Goal: Check status: Check status

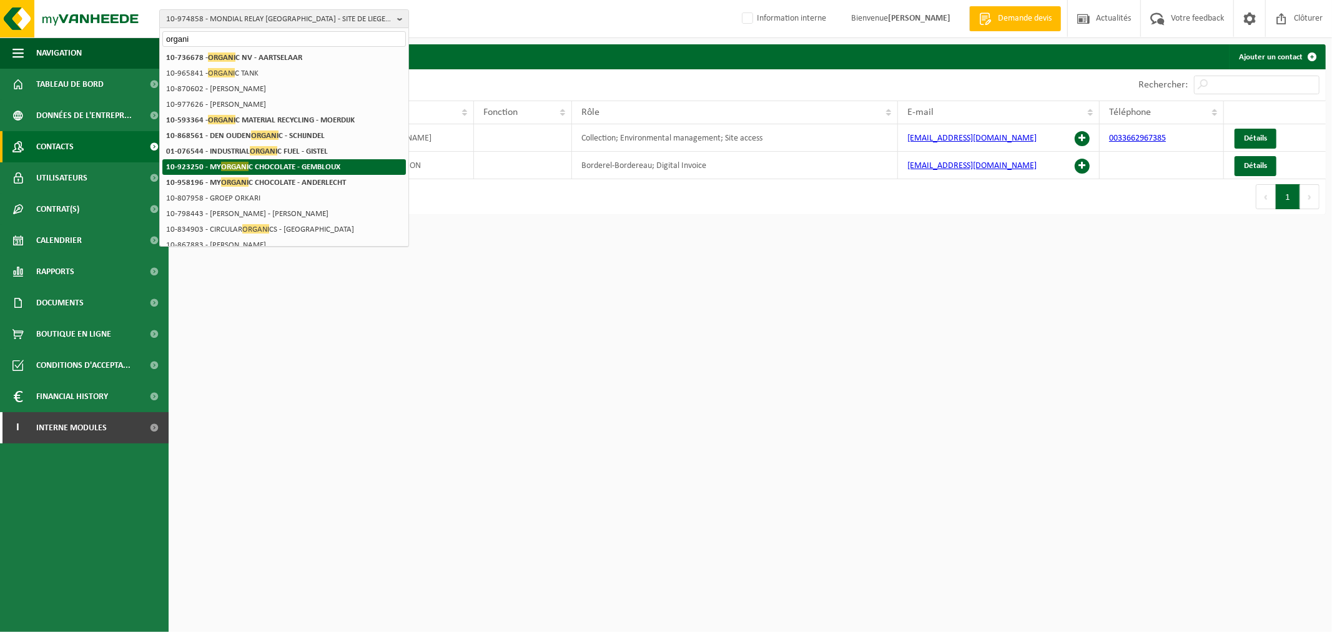
type input "organi"
click at [307, 163] on strong "10-923250 - MY ORGANI C CHOCOLATE - GEMBLOUX" at bounding box center [253, 166] width 174 height 9
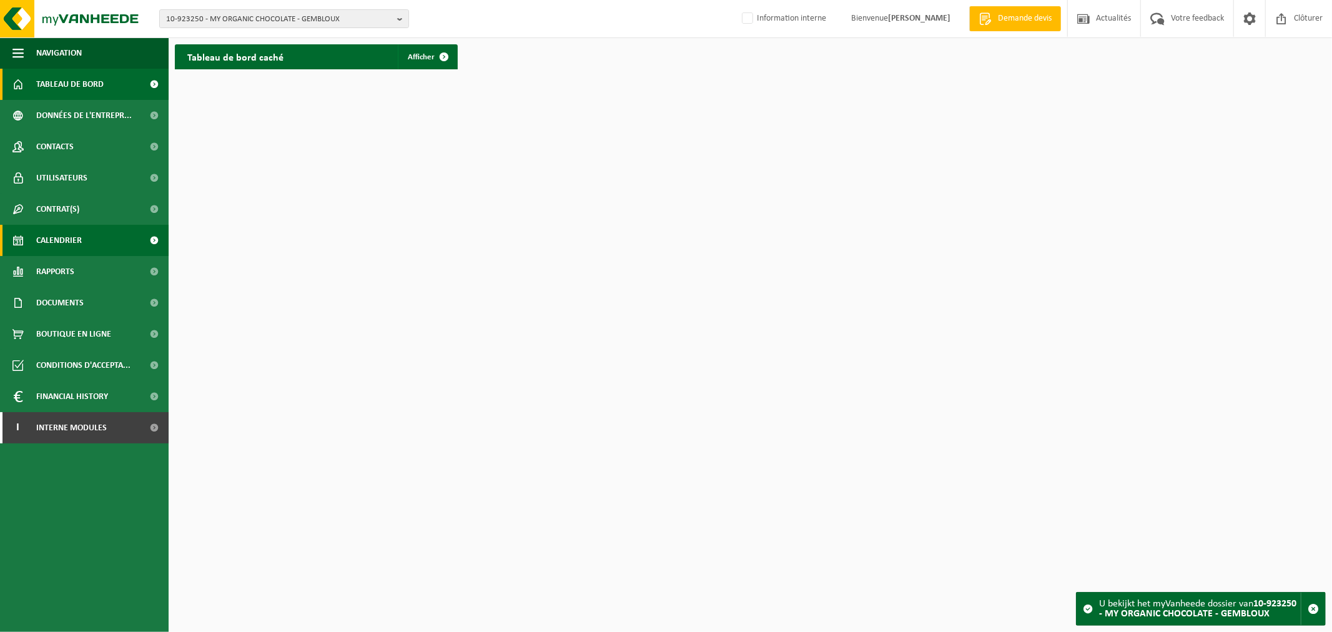
click at [80, 247] on span "Calendrier" at bounding box center [59, 240] width 46 height 31
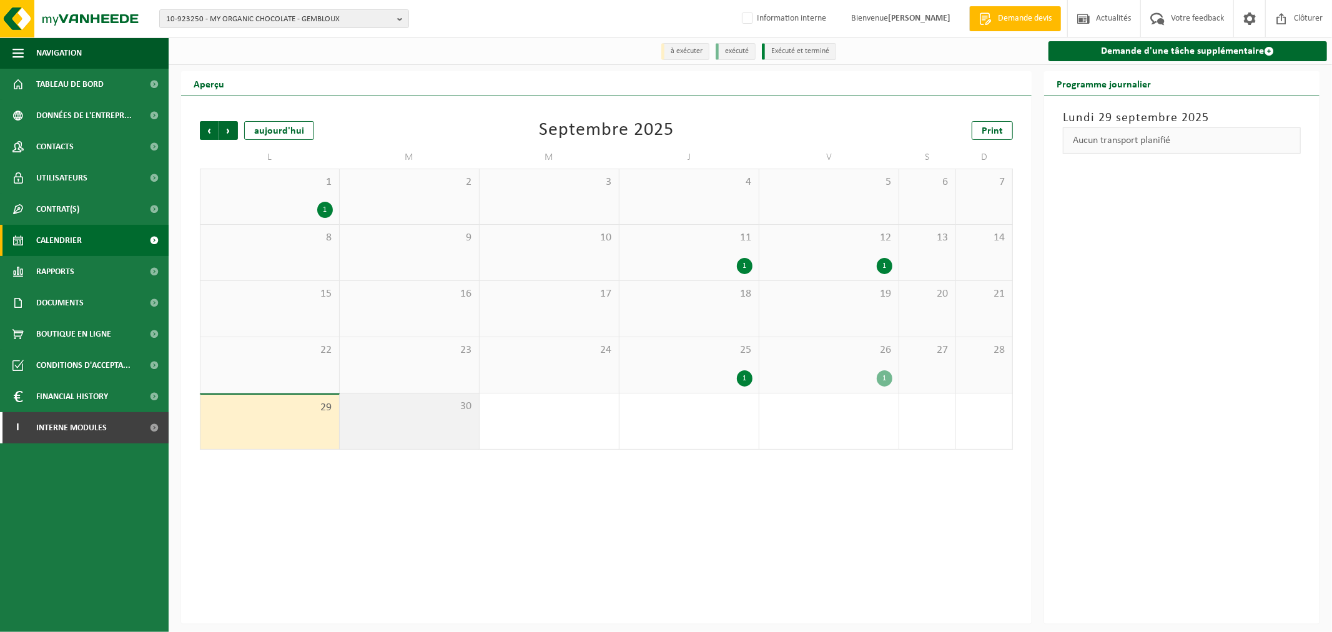
click at [421, 408] on span "30" at bounding box center [409, 407] width 127 height 14
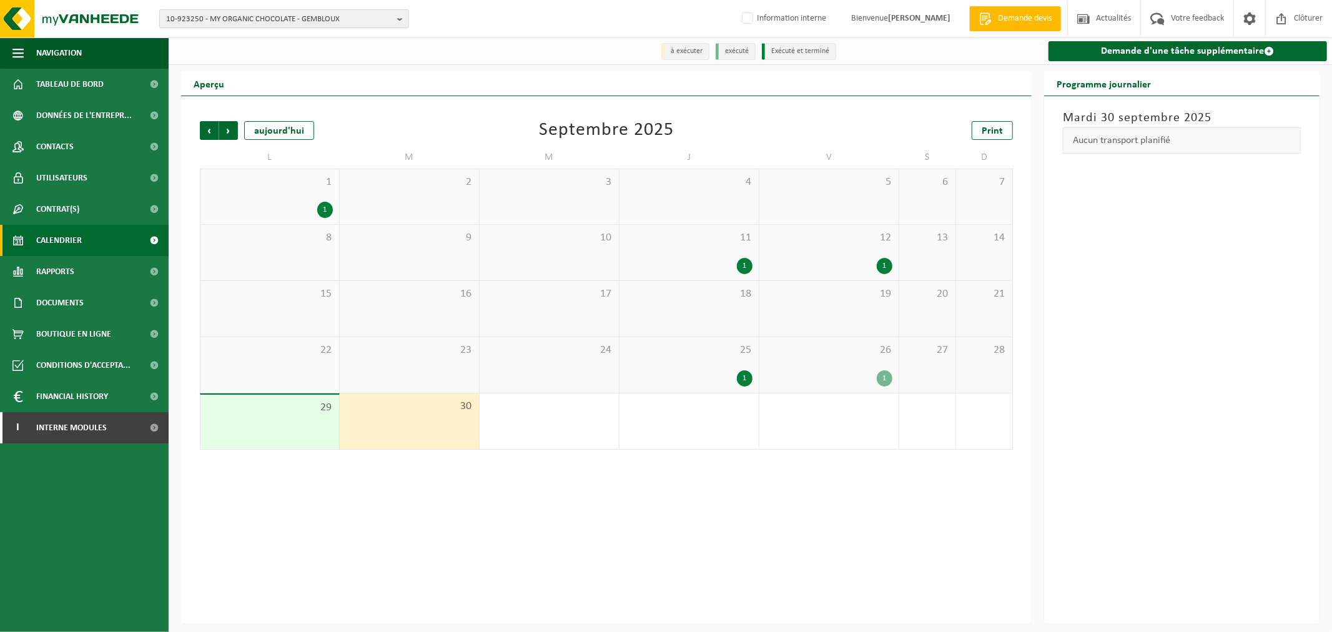
click at [315, 415] on span "29" at bounding box center [270, 408] width 126 height 14
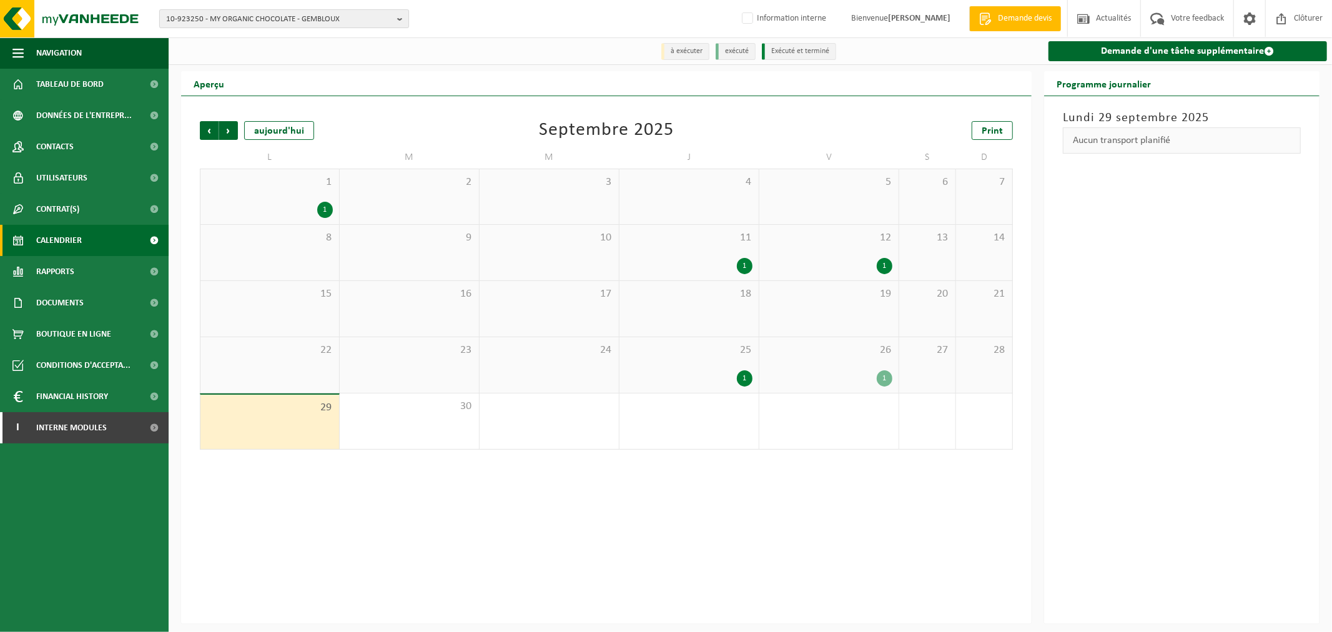
click at [265, 11] on span "10-923250 - MY ORGANIC CHOCOLATE - GEMBLOUX" at bounding box center [279, 19] width 226 height 19
drag, startPoint x: 265, startPoint y: 11, endPoint x: 234, endPoint y: 13, distance: 30.7
click at [234, 13] on span "10-923250 - MY ORGANIC CHOCOLATE - GEMBLOUX" at bounding box center [279, 19] width 226 height 19
click at [235, 13] on span "10-923250 - MY ORGANIC CHOCOLATE - GEMBLOUX" at bounding box center [279, 19] width 226 height 19
click at [232, 56] on strong "10-958196 - MY ORGANIC CHOCOLATE - ANDERLECHT" at bounding box center [257, 58] width 182 height 8
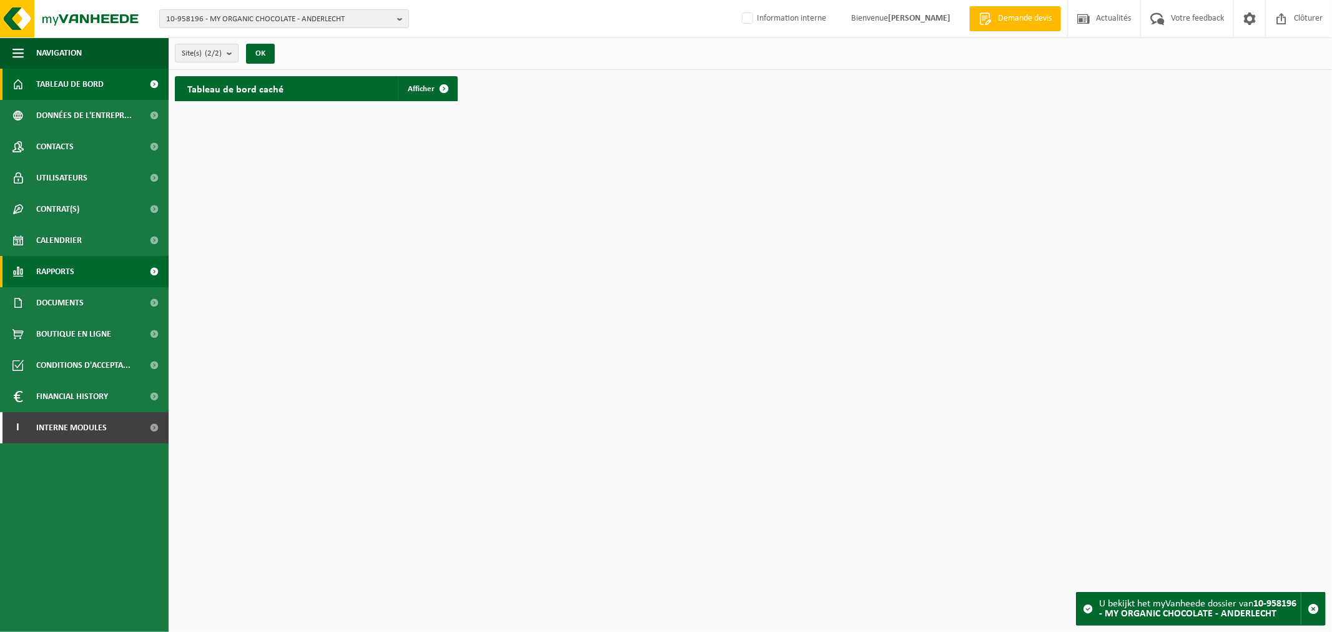
click at [62, 272] on span "Rapports" at bounding box center [55, 271] width 38 height 31
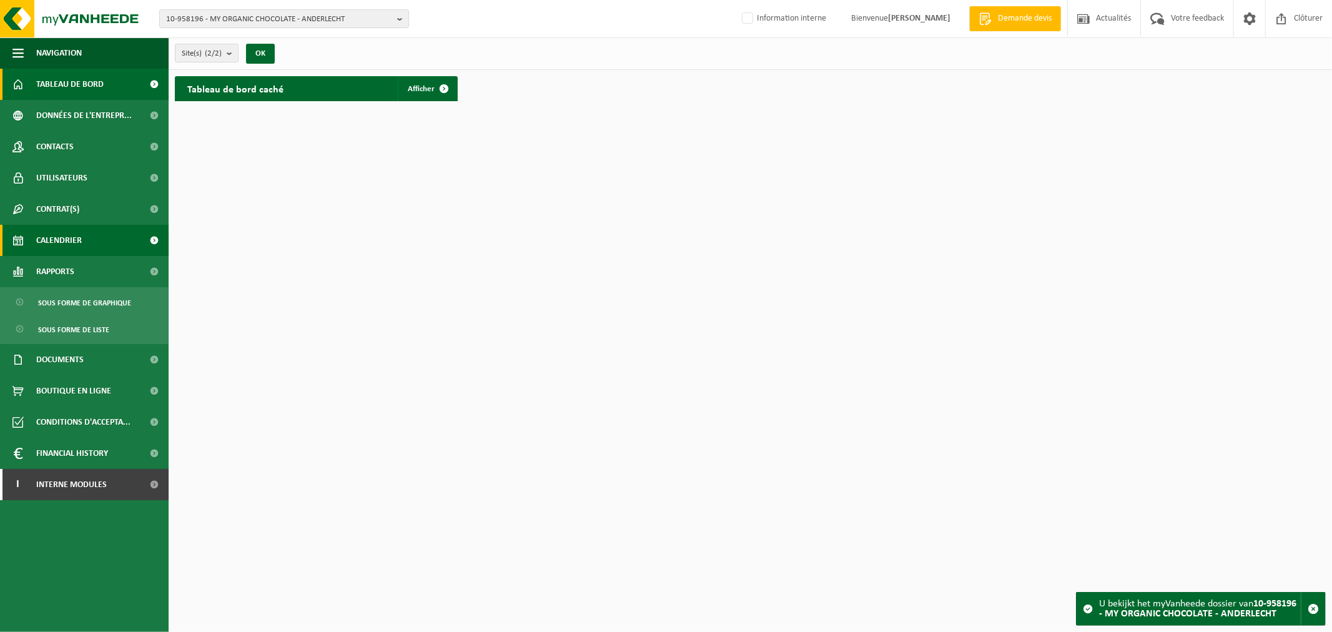
click at [76, 245] on span "Calendrier" at bounding box center [59, 240] width 46 height 31
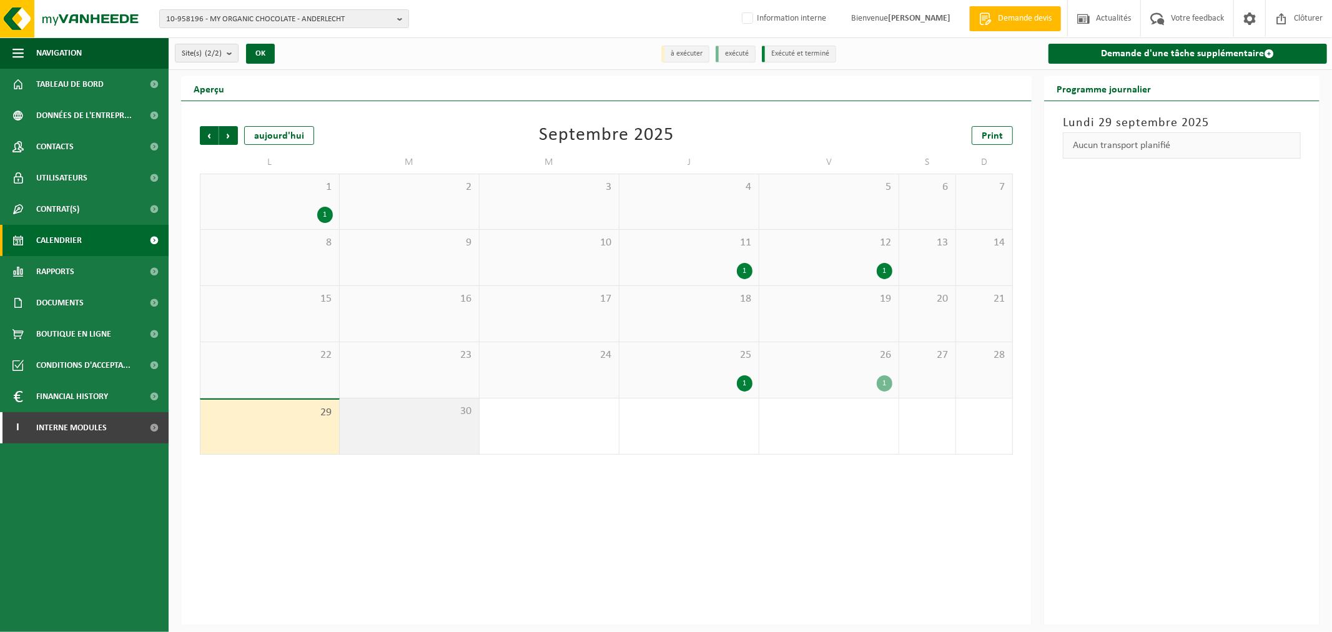
click at [460, 431] on div "30" at bounding box center [409, 426] width 139 height 56
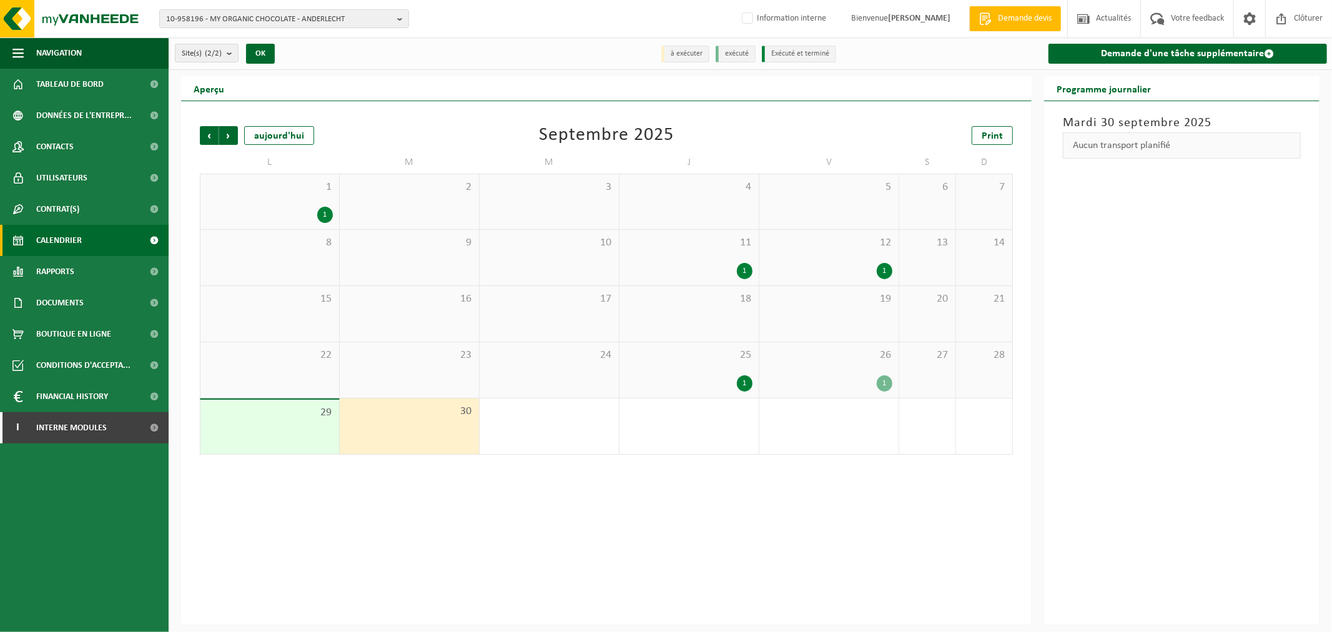
click at [433, 425] on div "30" at bounding box center [409, 426] width 139 height 56
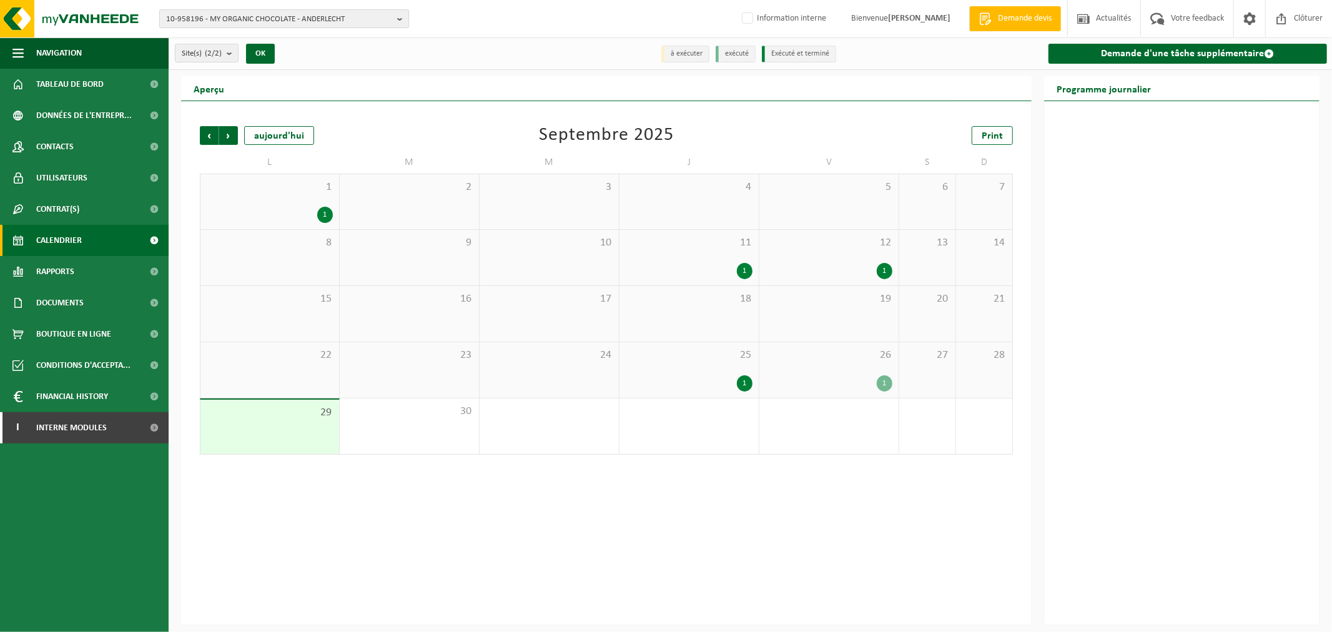
click at [261, 19] on span "10-958196 - MY ORGANIC CHOCOLATE - ANDERLECHT" at bounding box center [279, 19] width 226 height 19
click at [240, 72] on strong "10-923250 - MY ORGANIC CHOCOLATE - GEMBLOUX" at bounding box center [260, 73] width 176 height 8
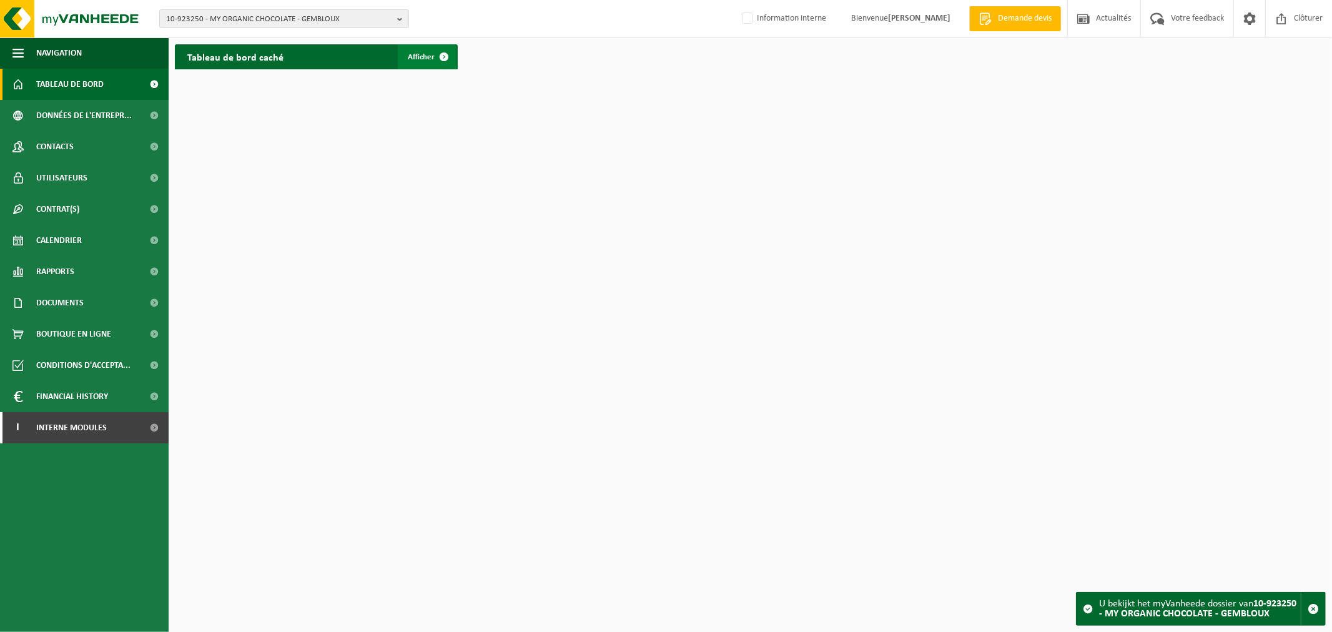
click at [456, 51] on span at bounding box center [444, 56] width 25 height 25
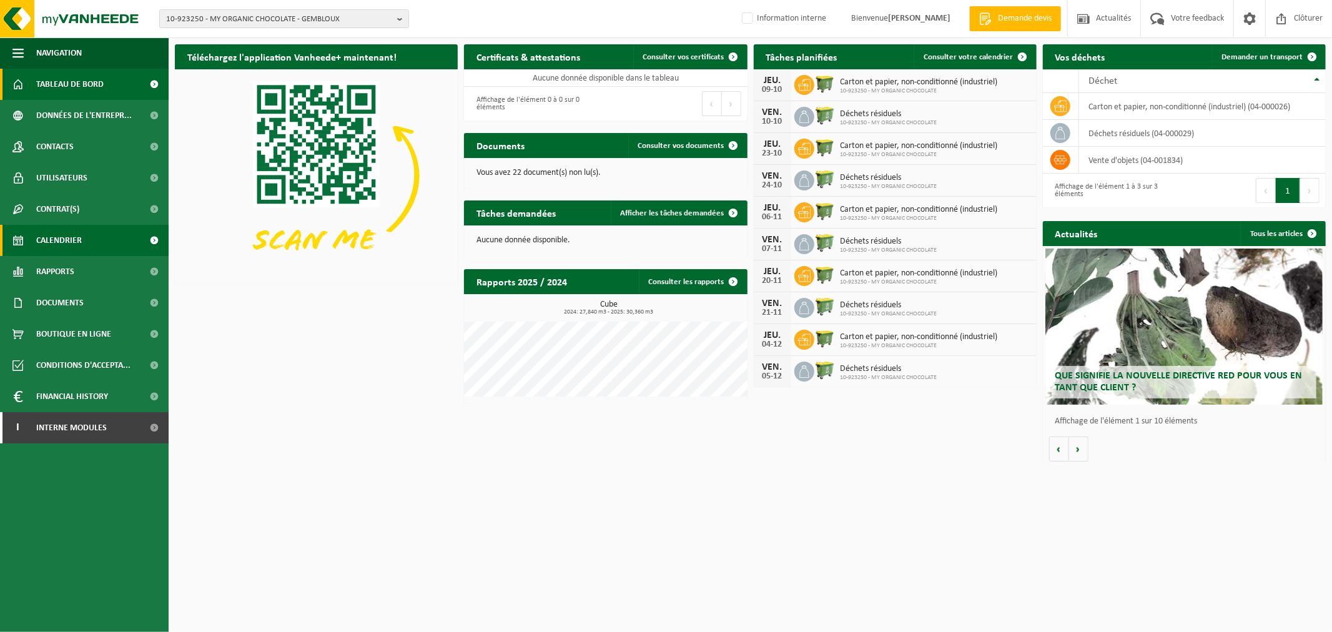
click at [89, 239] on link "Calendrier" at bounding box center [84, 240] width 169 height 31
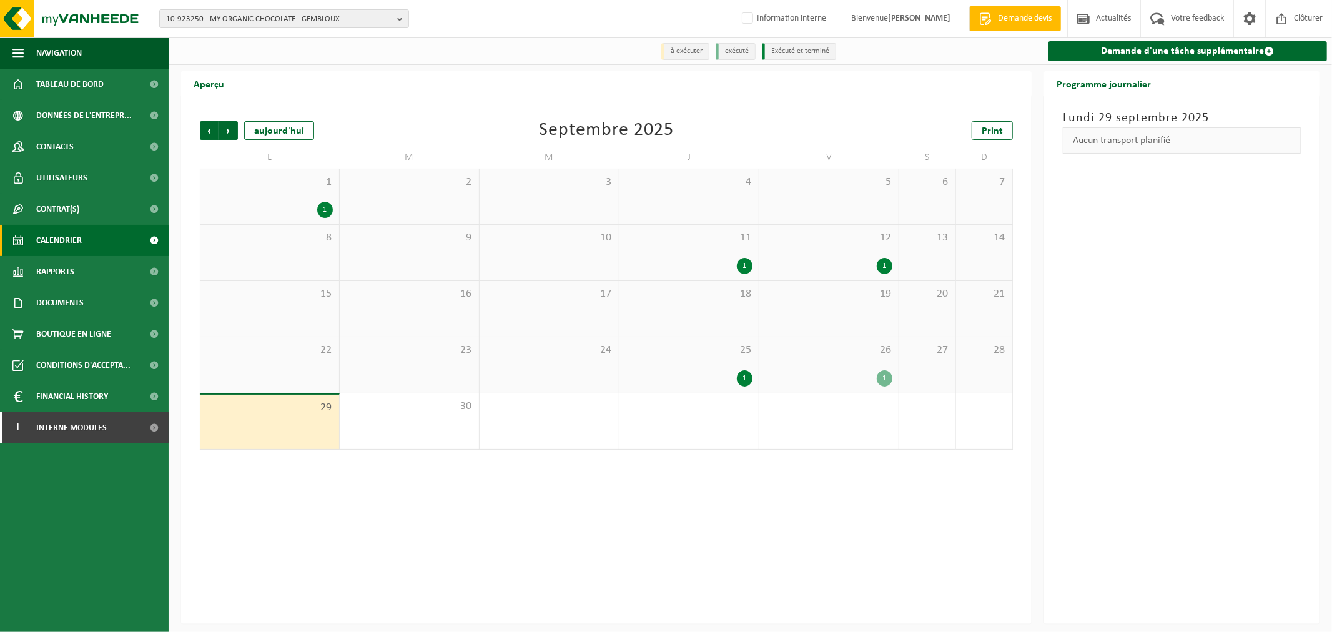
click at [441, 387] on div "23" at bounding box center [409, 365] width 139 height 56
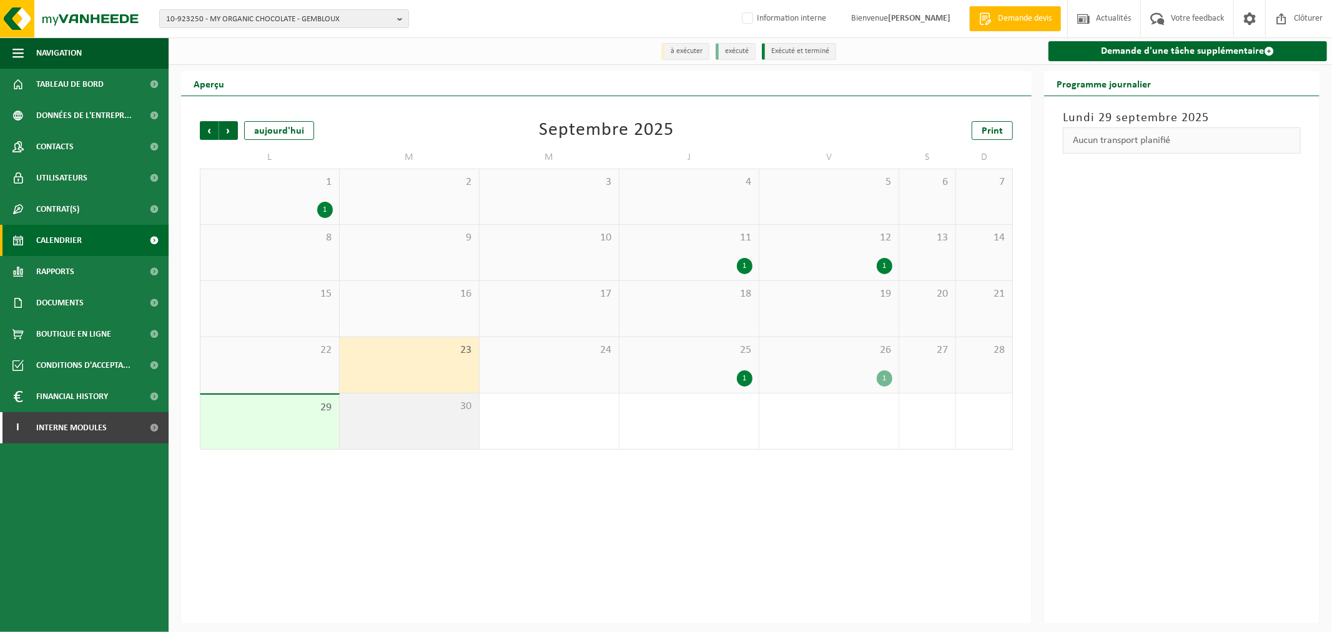
click at [446, 406] on span "30" at bounding box center [409, 407] width 127 height 14
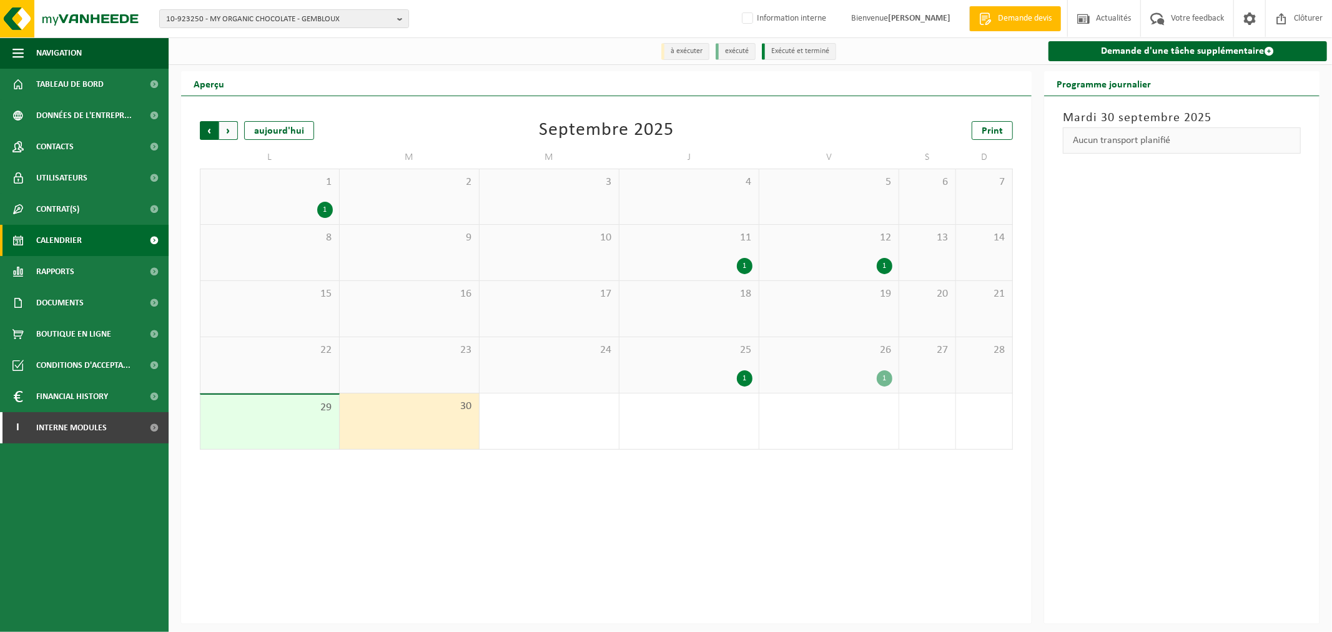
click at [232, 134] on span "Suivant" at bounding box center [228, 130] width 19 height 19
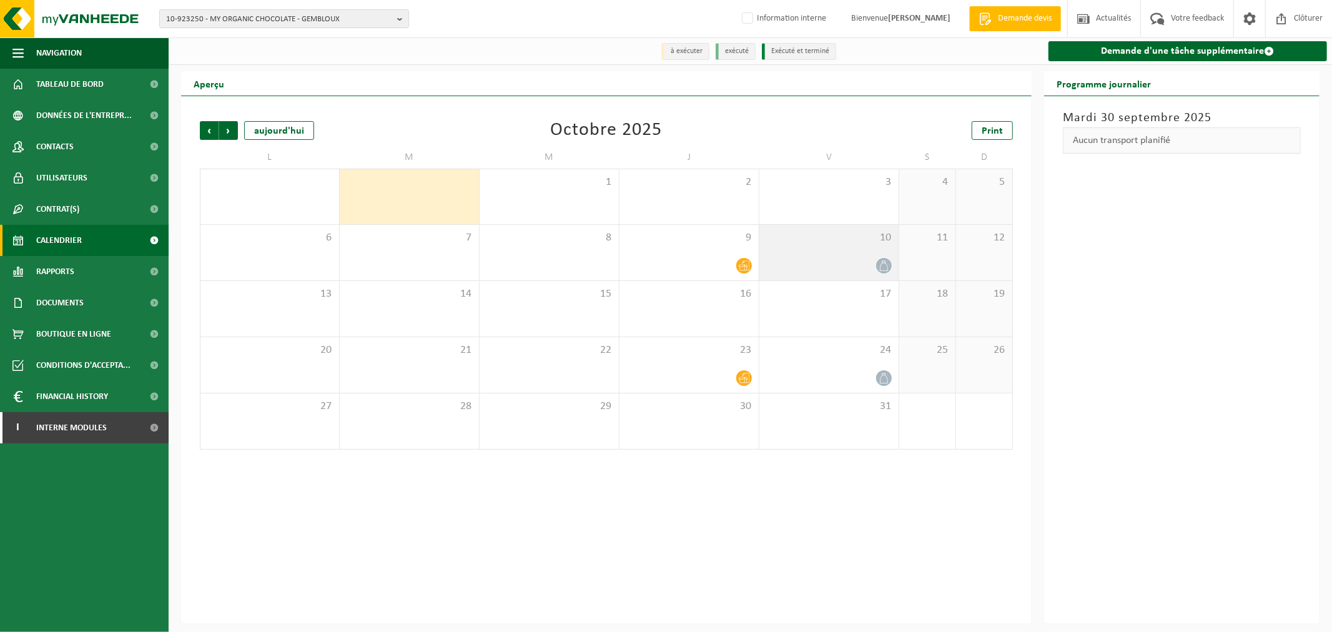
click at [858, 269] on div at bounding box center [829, 265] width 127 height 17
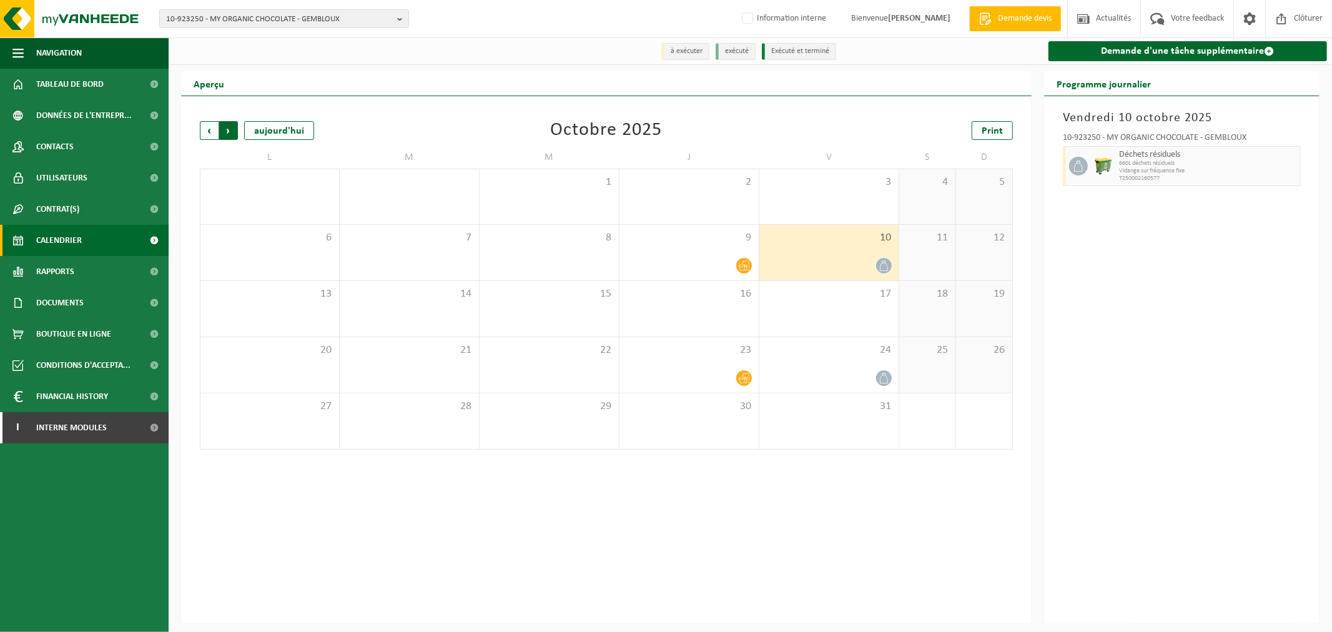
click at [205, 134] on span "Précédent" at bounding box center [209, 130] width 19 height 19
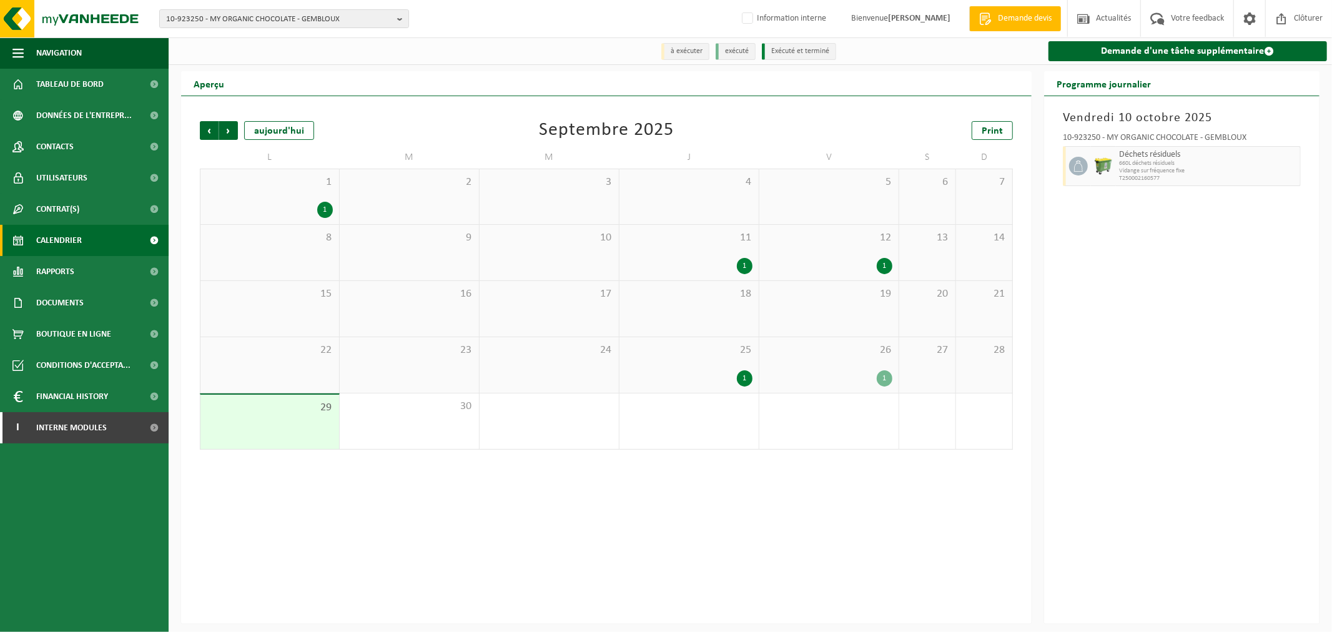
click at [840, 367] on div "26 1" at bounding box center [828, 365] width 139 height 56
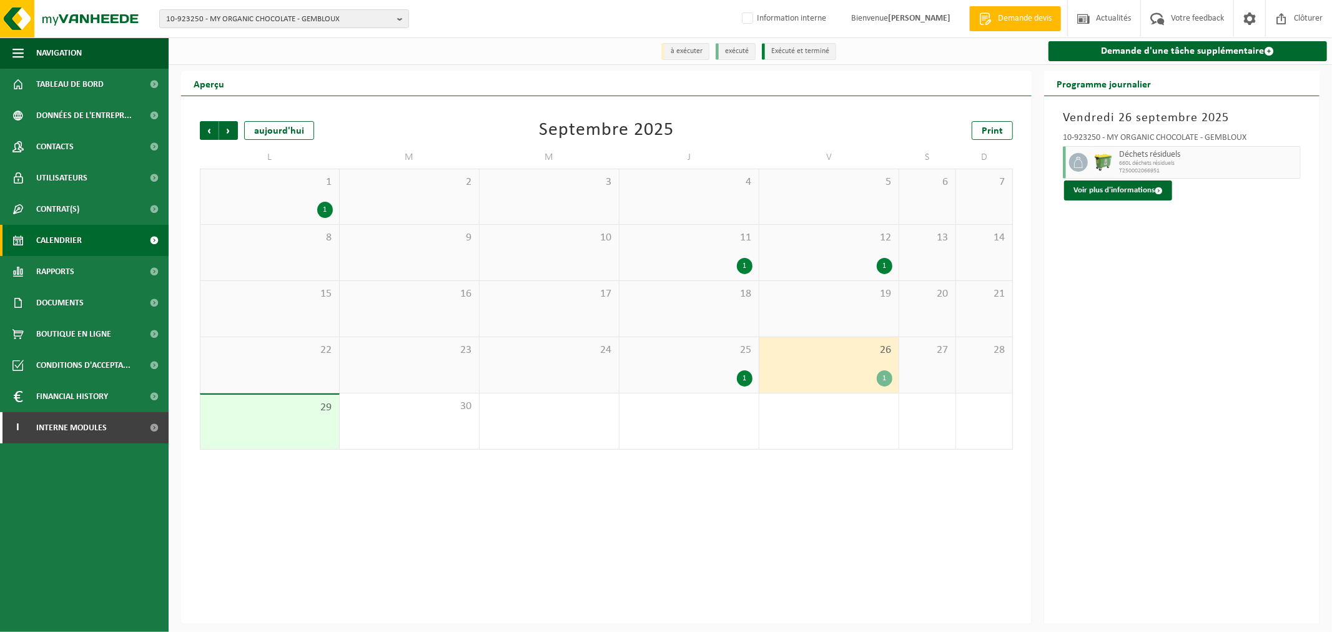
click at [887, 377] on div "1" at bounding box center [885, 378] width 16 height 16
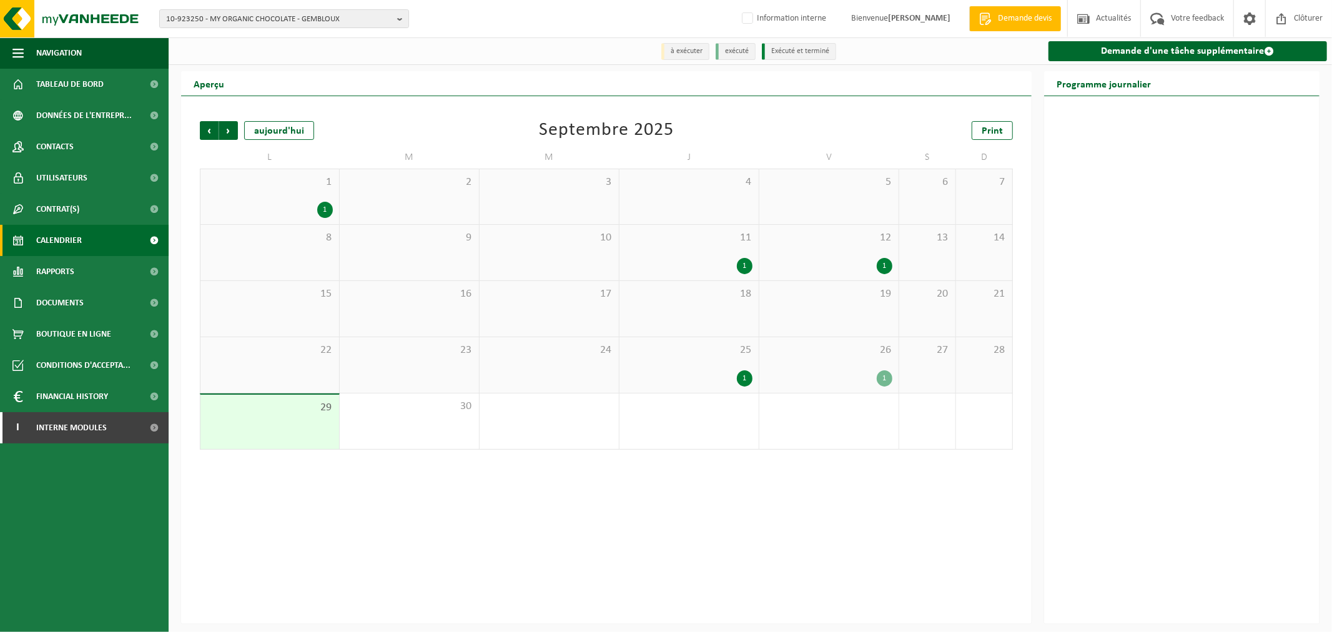
click at [883, 377] on div "1" at bounding box center [885, 378] width 16 height 16
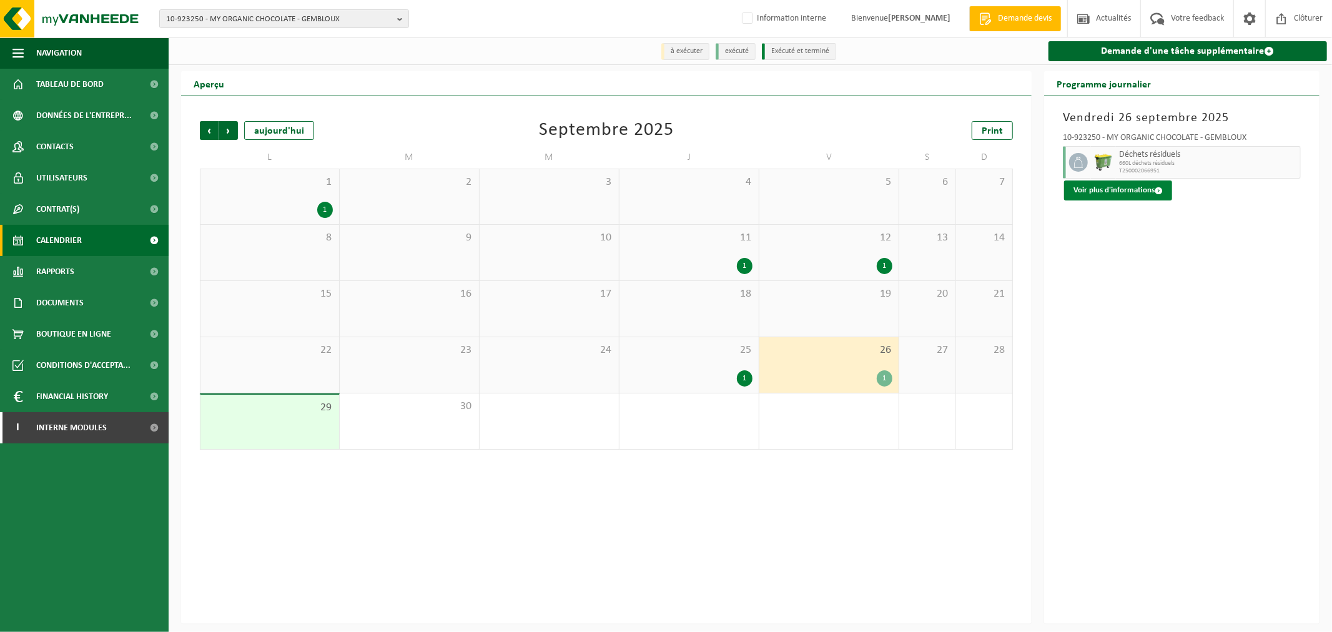
click at [1120, 185] on button "Voir plus d'informations" at bounding box center [1118, 190] width 108 height 20
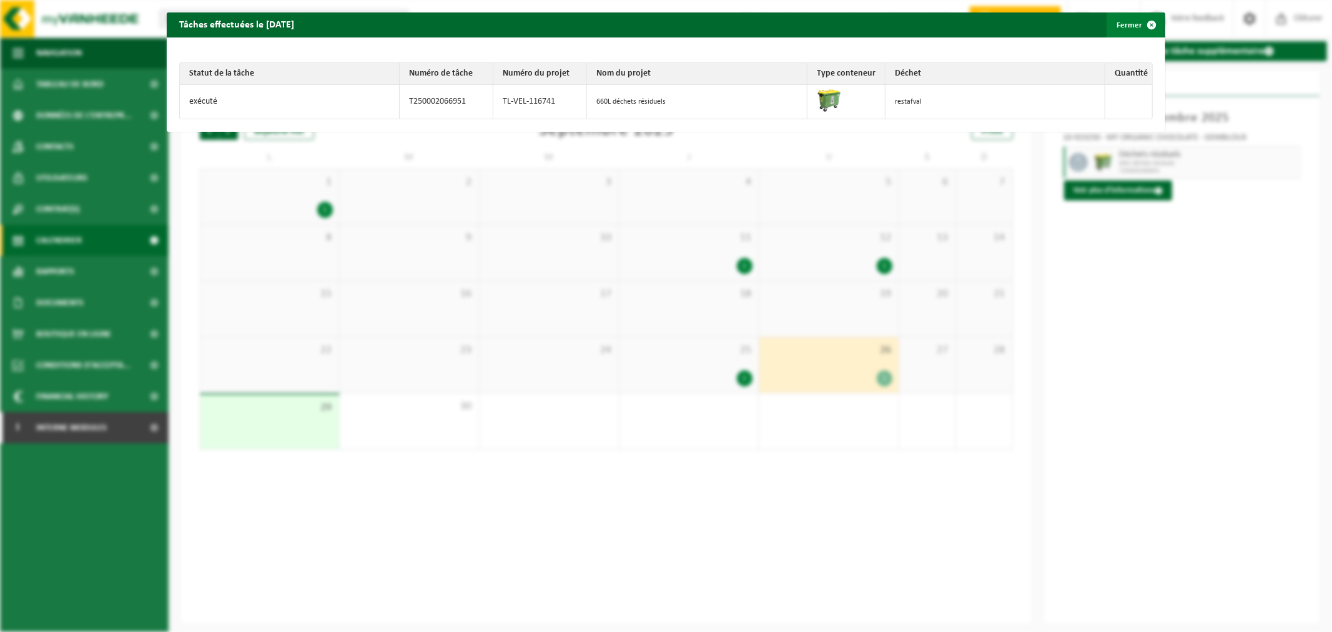
click at [1124, 26] on button "Fermer" at bounding box center [1135, 24] width 57 height 25
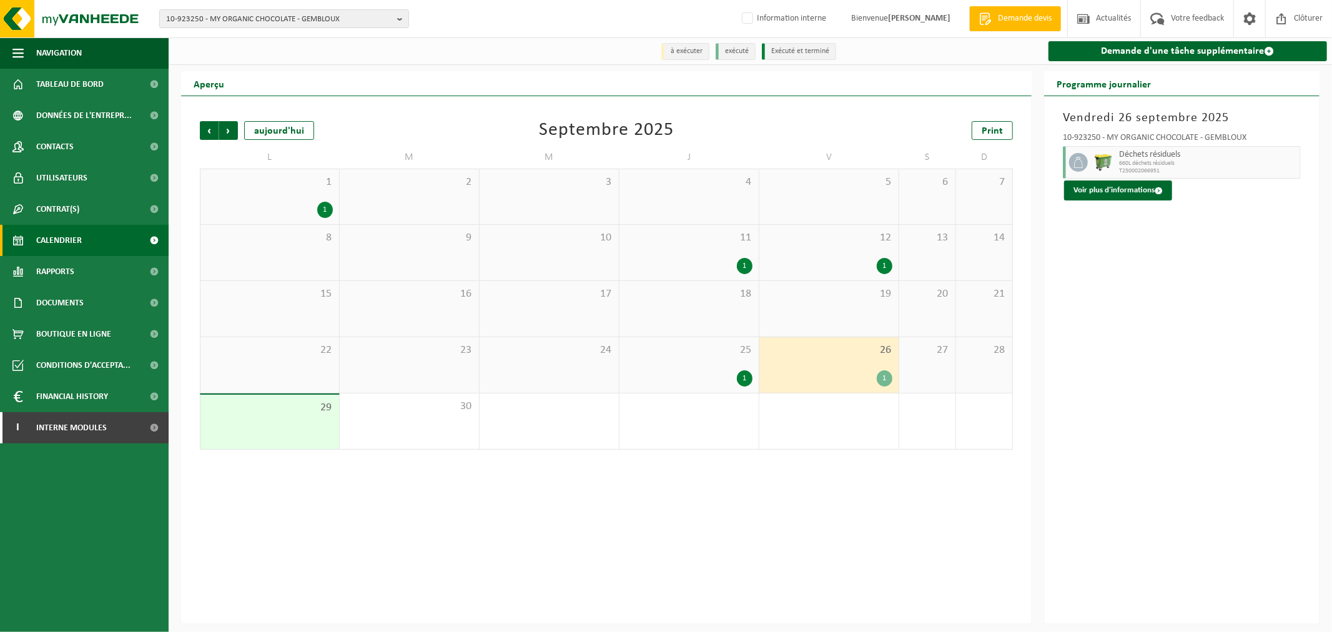
click at [846, 372] on div "1" at bounding box center [829, 378] width 127 height 16
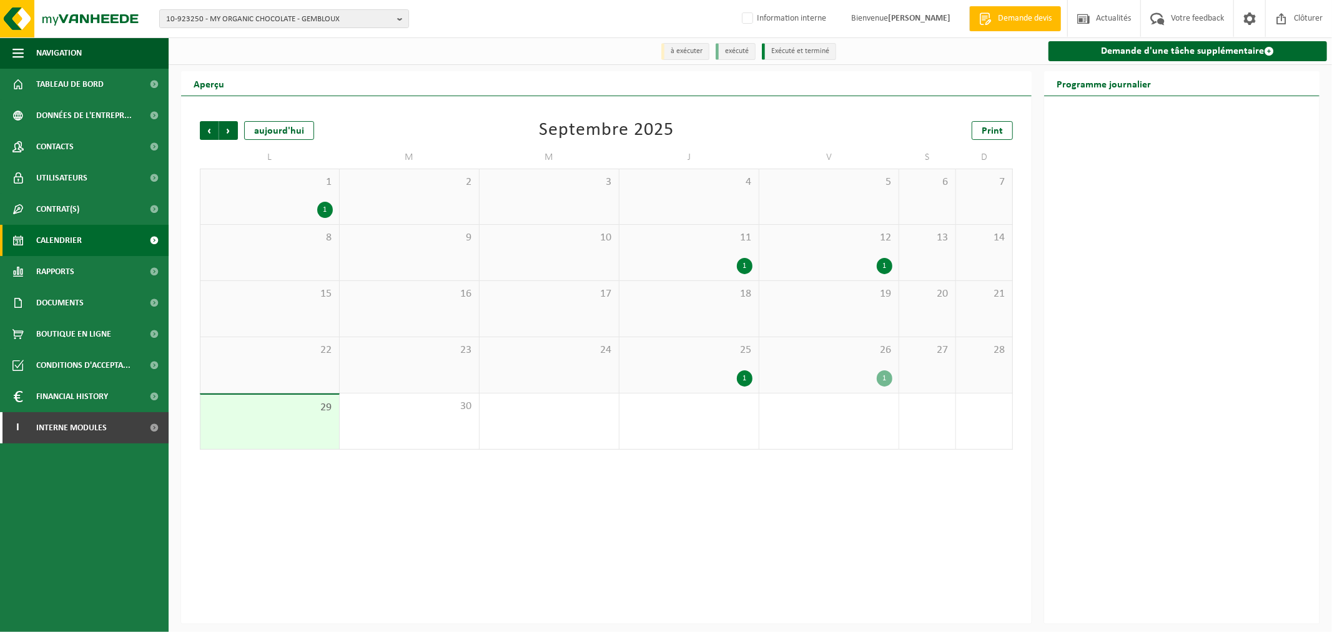
click at [861, 368] on div "26 1" at bounding box center [828, 365] width 139 height 56
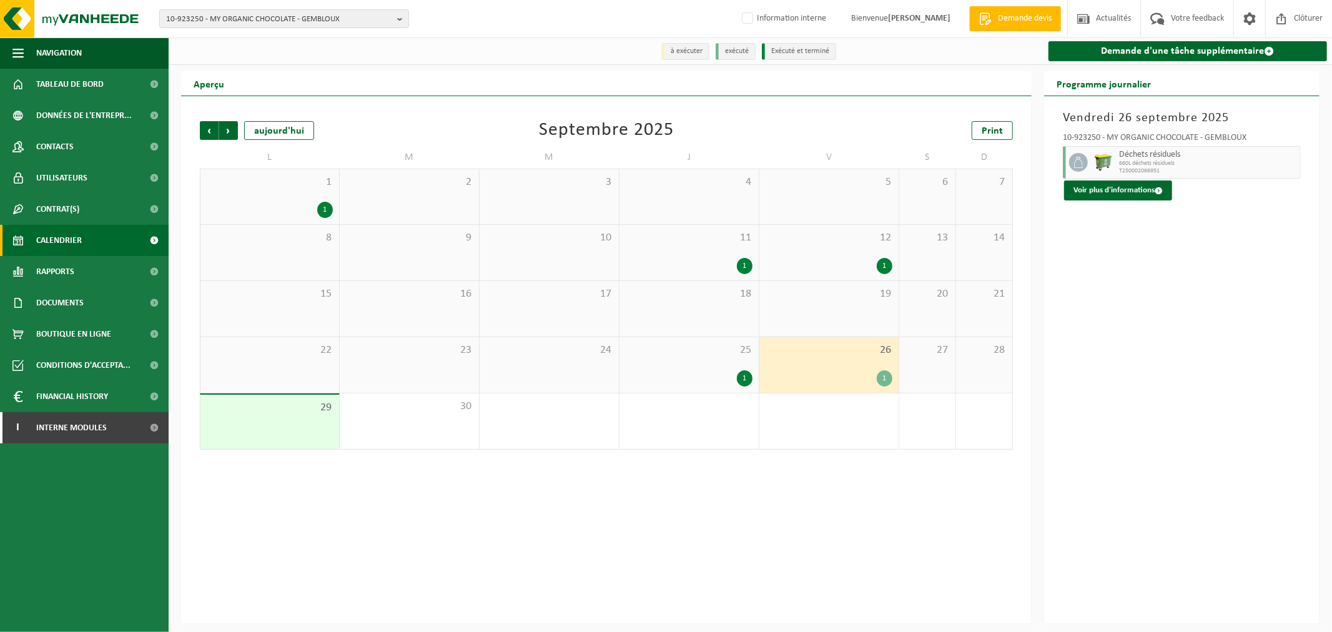
click at [305, 436] on div "29" at bounding box center [269, 422] width 139 height 54
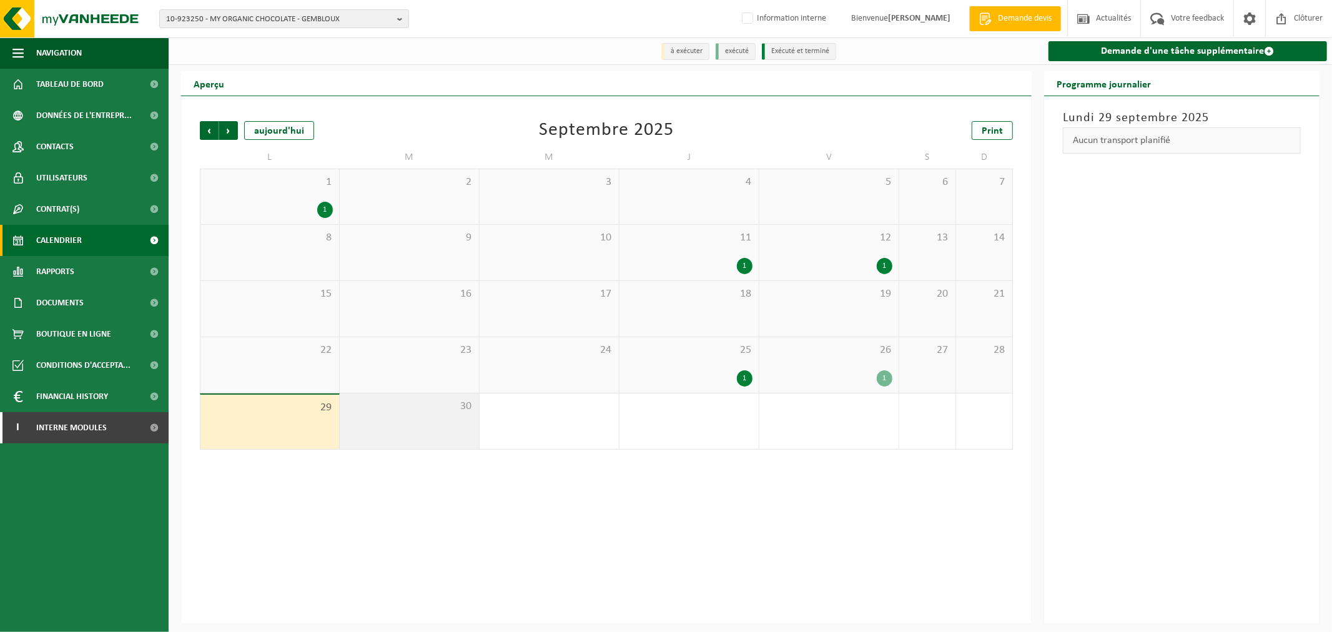
click at [423, 428] on div "30" at bounding box center [409, 421] width 139 height 56
